Goal: Find specific page/section: Find specific page/section

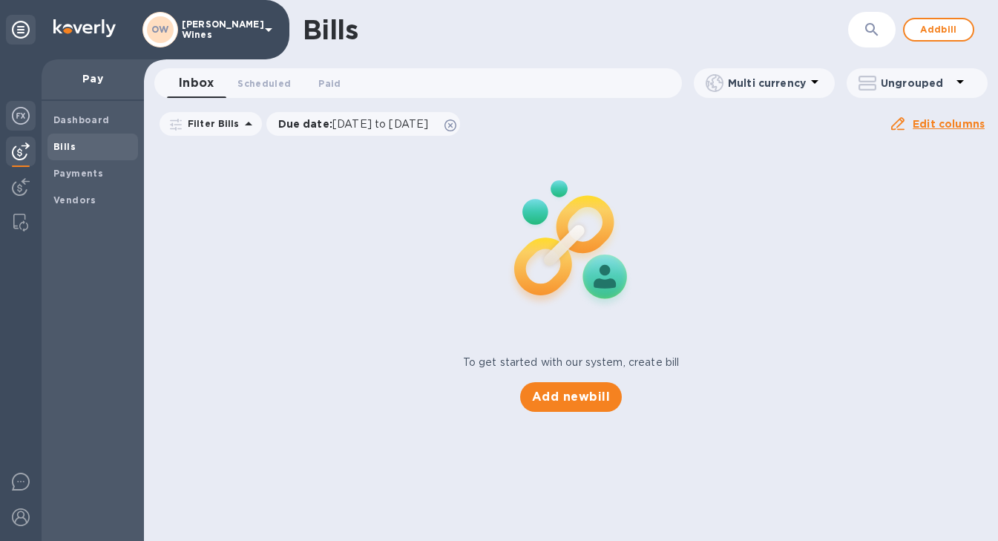
click at [23, 117] on img at bounding box center [21, 116] width 18 height 18
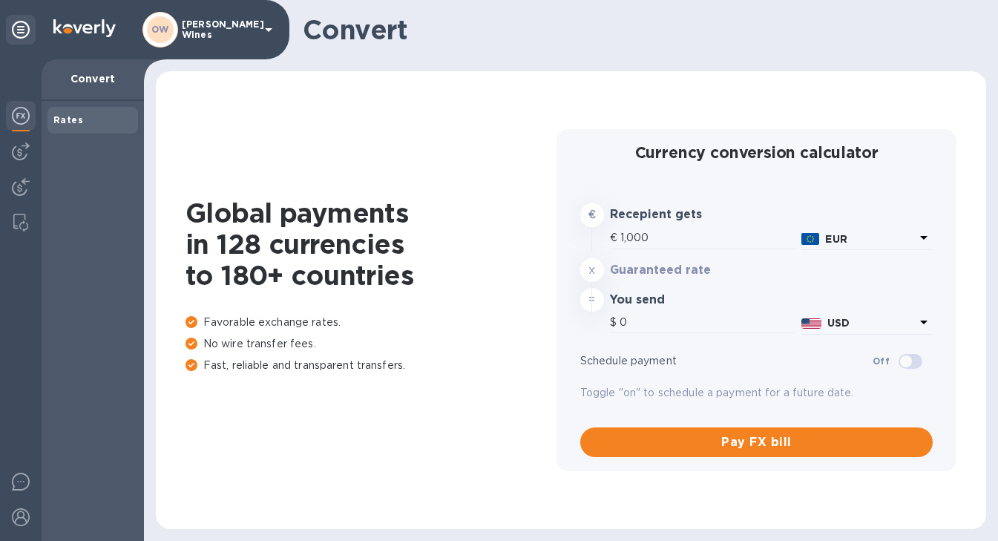
type input "1,169.8"
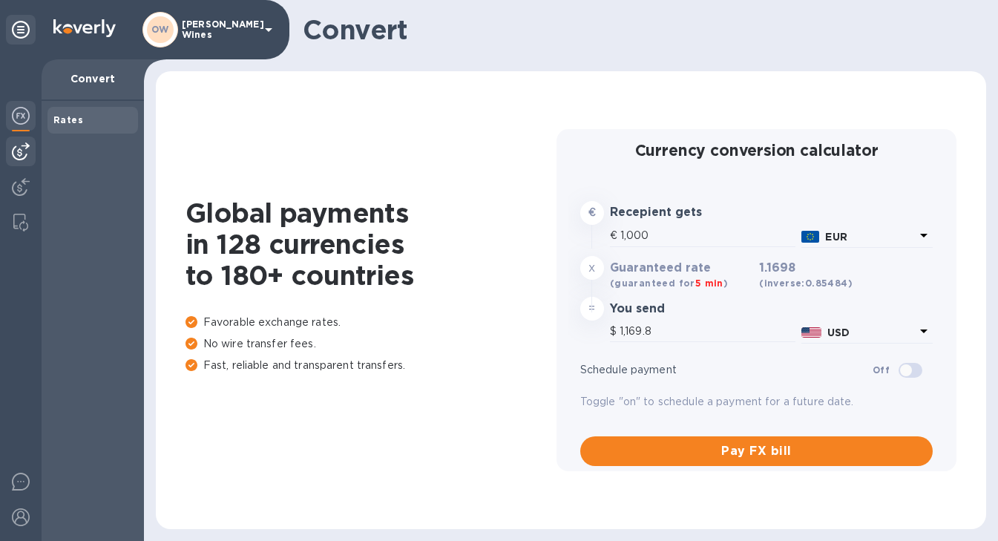
click at [19, 156] on img at bounding box center [21, 152] width 18 height 18
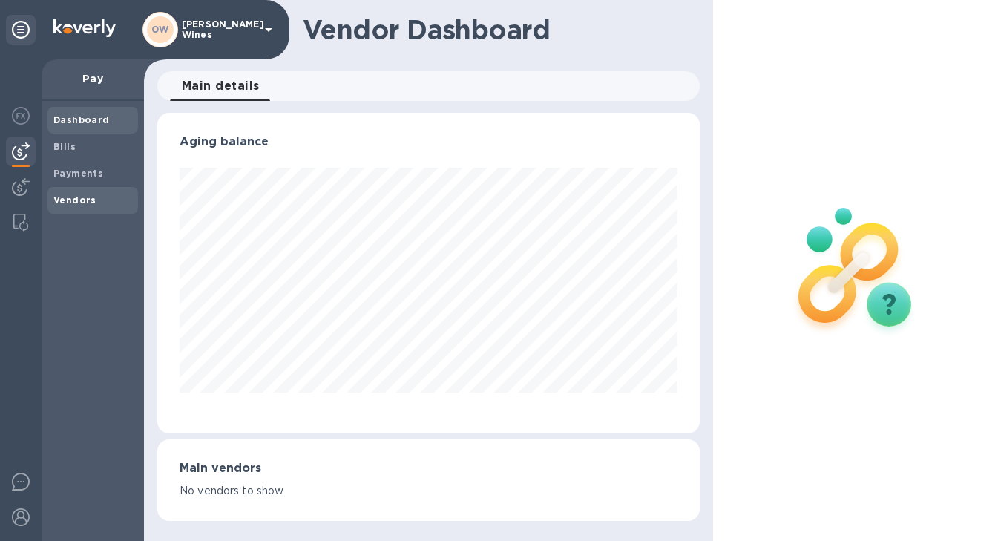
scroll to position [741869, 741652]
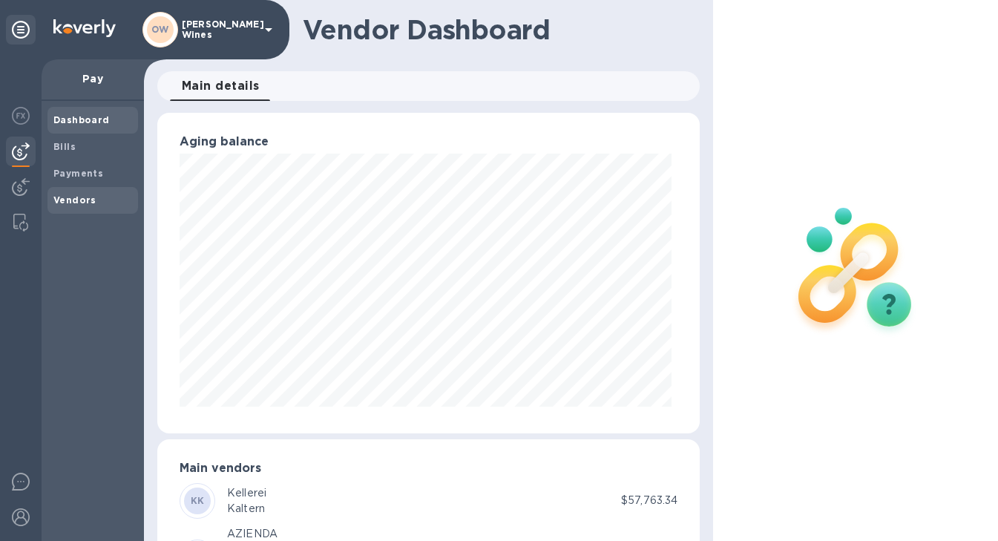
click at [56, 197] on b "Vendors" at bounding box center [74, 199] width 43 height 11
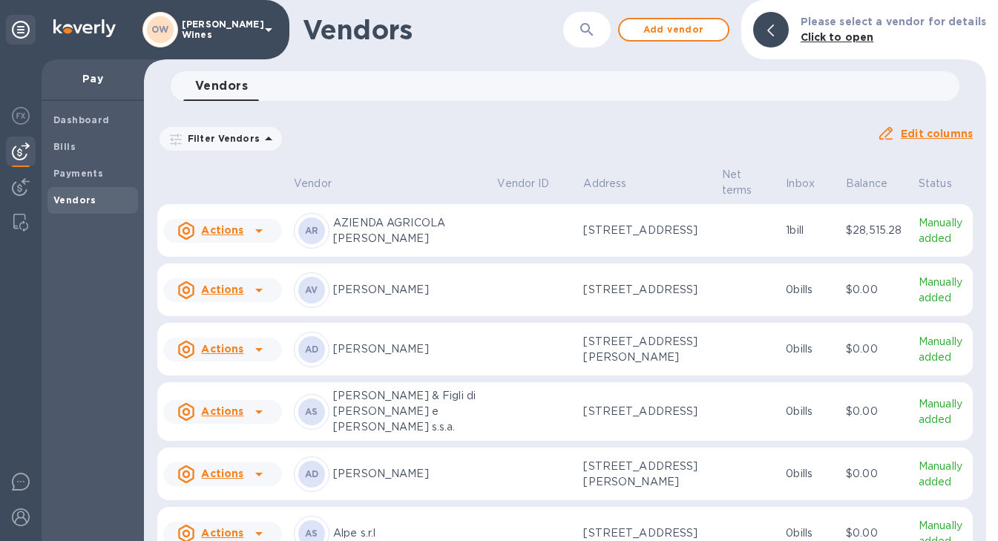
click at [583, 33] on button "button" at bounding box center [587, 30] width 36 height 36
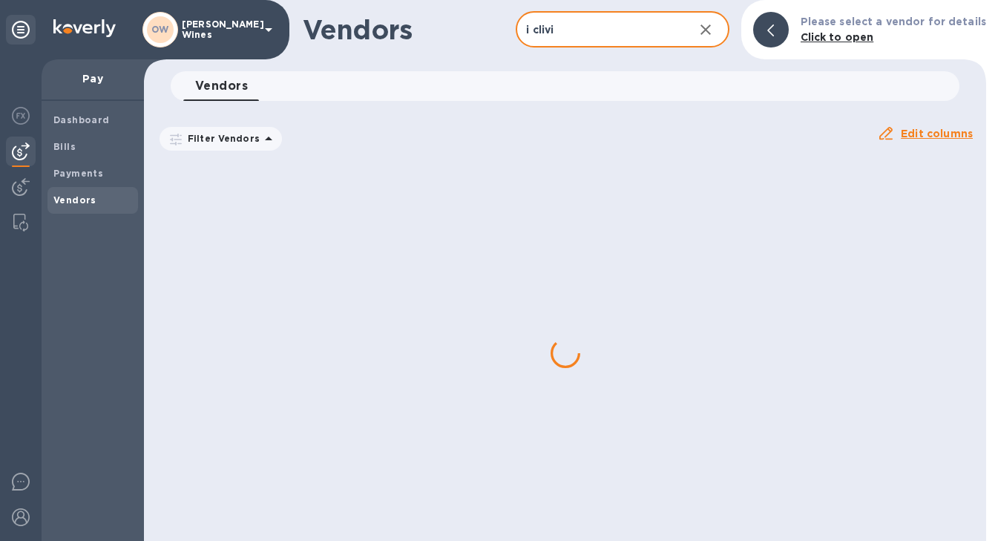
type input "i clivi"
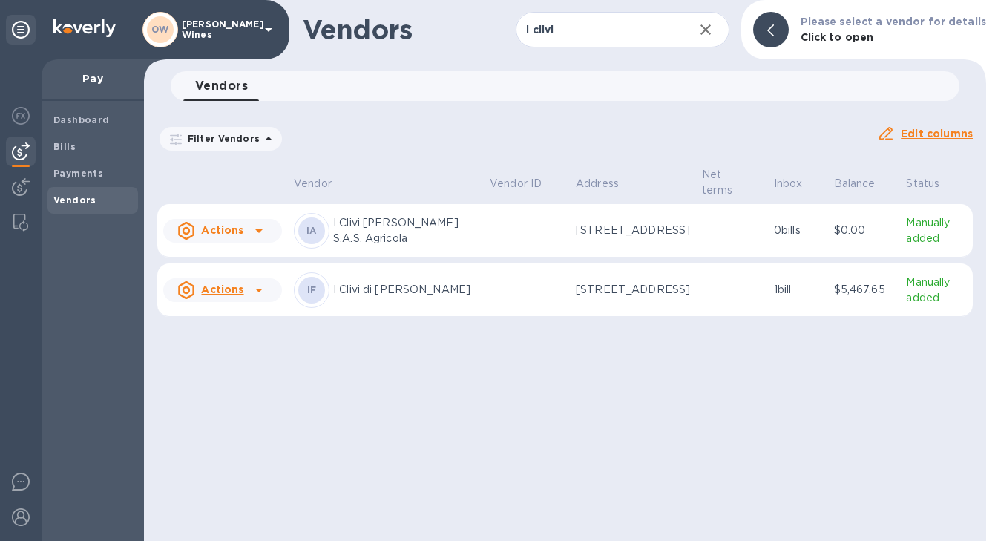
click at [392, 295] on p "I Clivi di [PERSON_NAME]" at bounding box center [405, 290] width 145 height 16
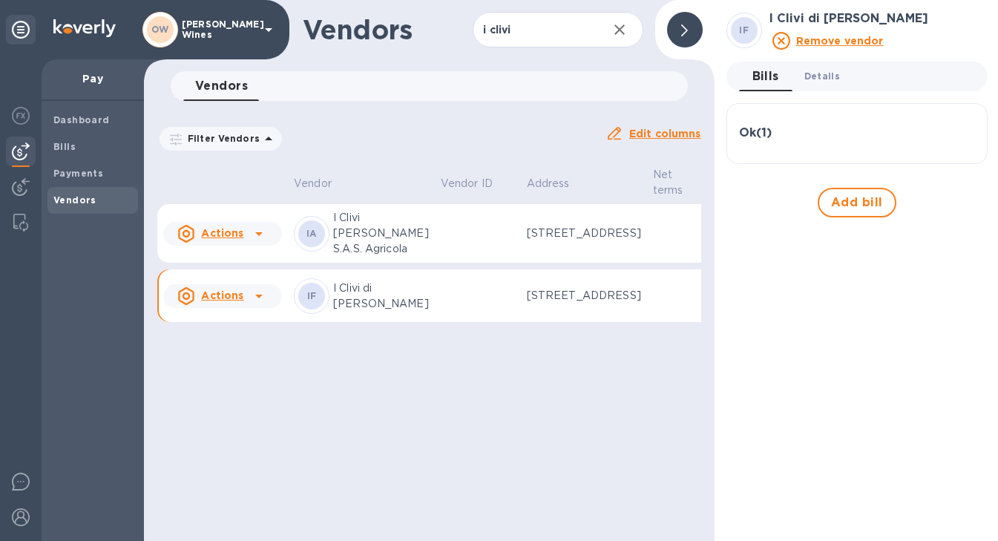
click at [820, 76] on span "Details 0" at bounding box center [823, 76] width 36 height 16
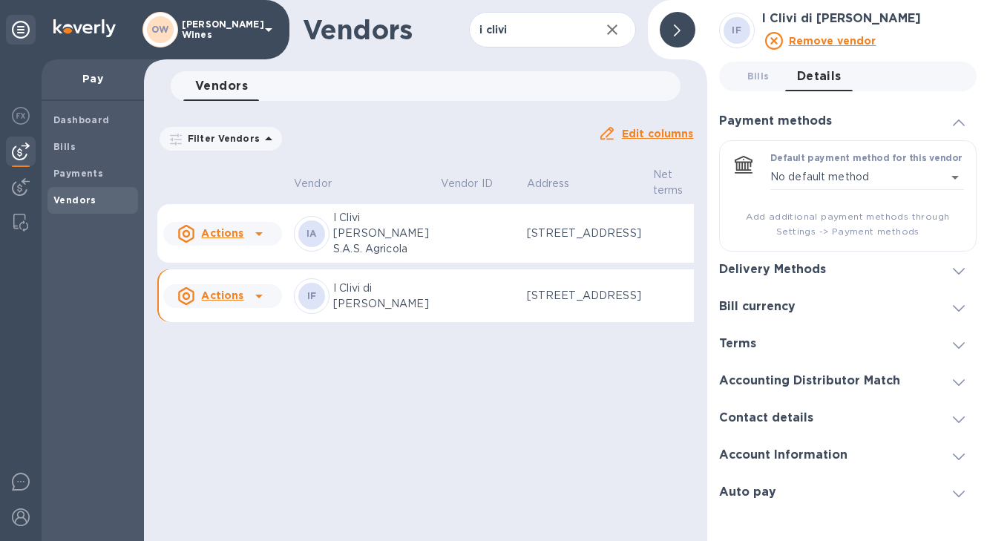
click at [957, 270] on icon at bounding box center [959, 271] width 12 height 7
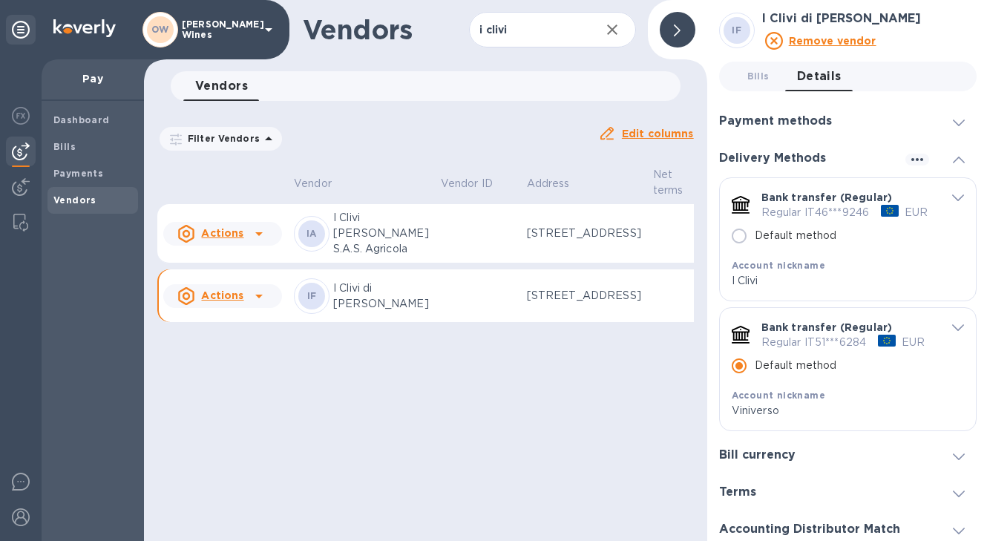
click at [353, 250] on p "I Clivi [PERSON_NAME] S.A.S. Agricola" at bounding box center [381, 233] width 96 height 47
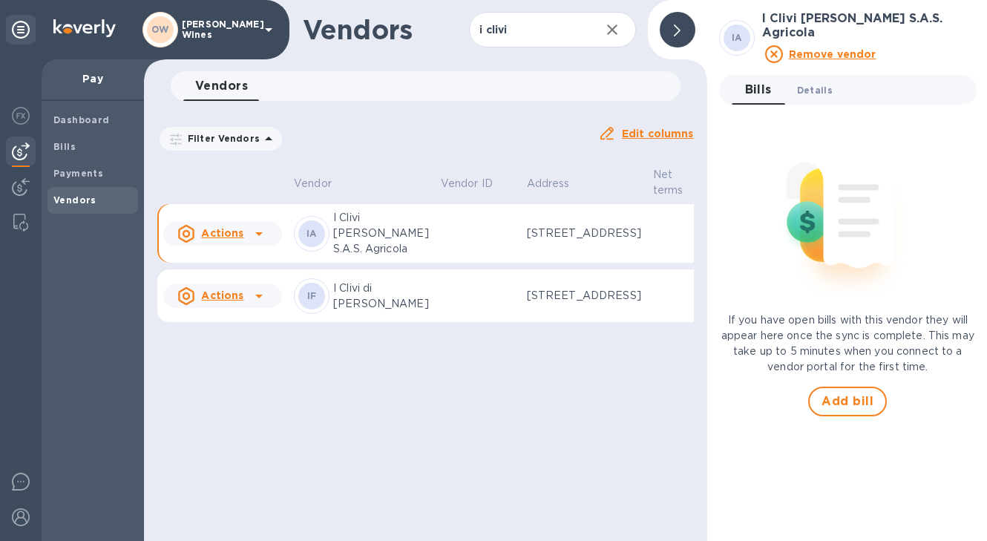
click at [820, 82] on span "Details 0" at bounding box center [815, 90] width 36 height 16
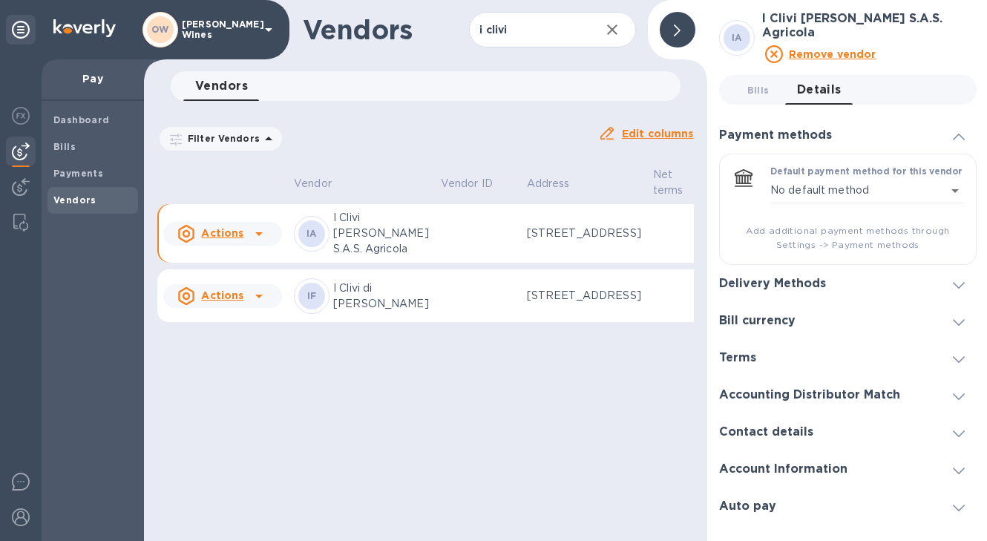
click at [849, 284] on div at bounding box center [883, 284] width 91 height 1
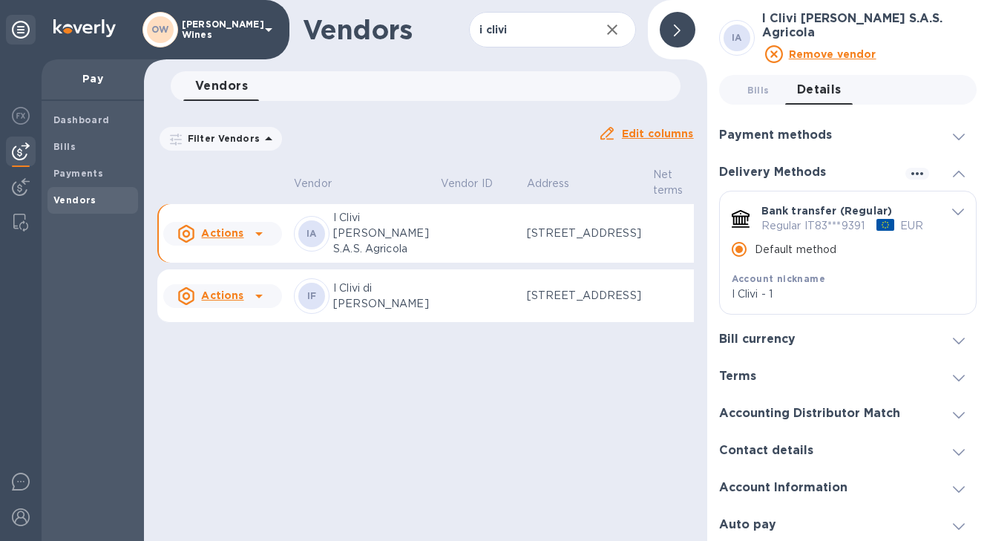
click at [686, 32] on div at bounding box center [678, 30] width 36 height 36
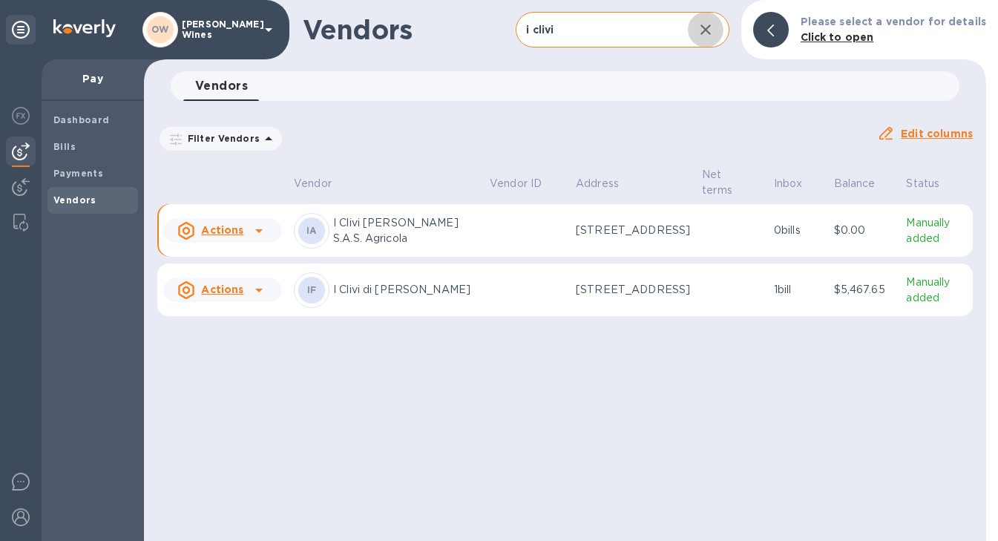
click at [715, 33] on icon "button" at bounding box center [706, 30] width 18 height 18
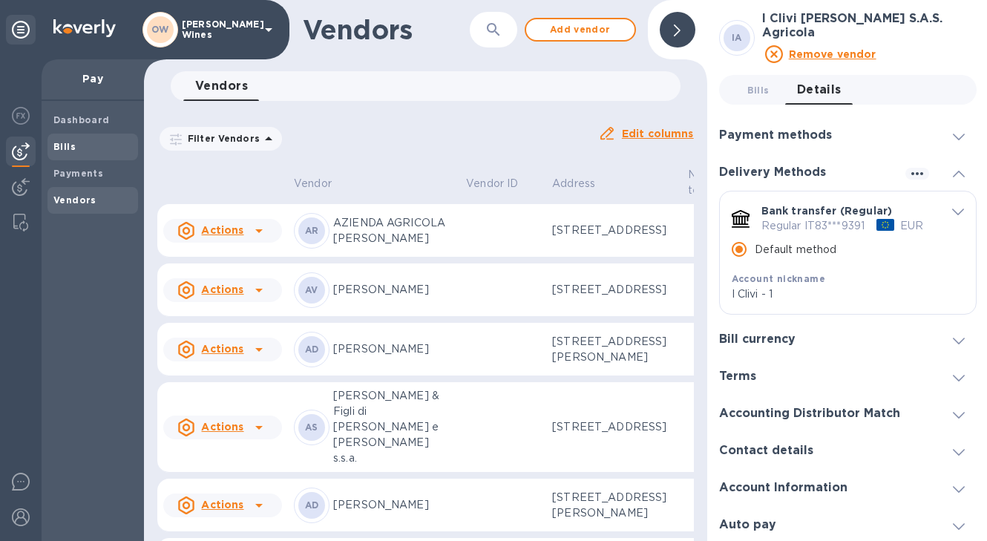
click at [68, 142] on b "Bills" at bounding box center [64, 146] width 22 height 11
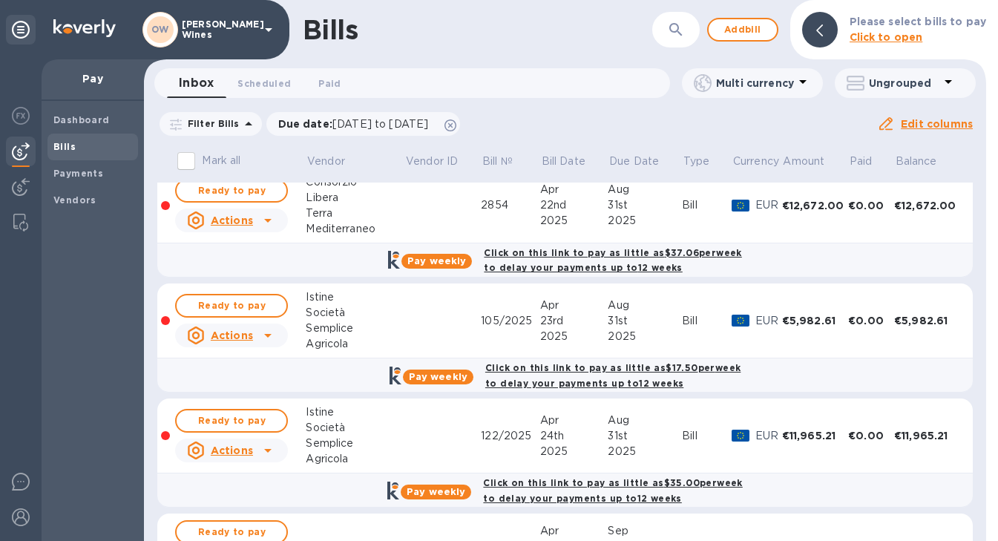
scroll to position [128, 0]
